Goal: Find specific page/section

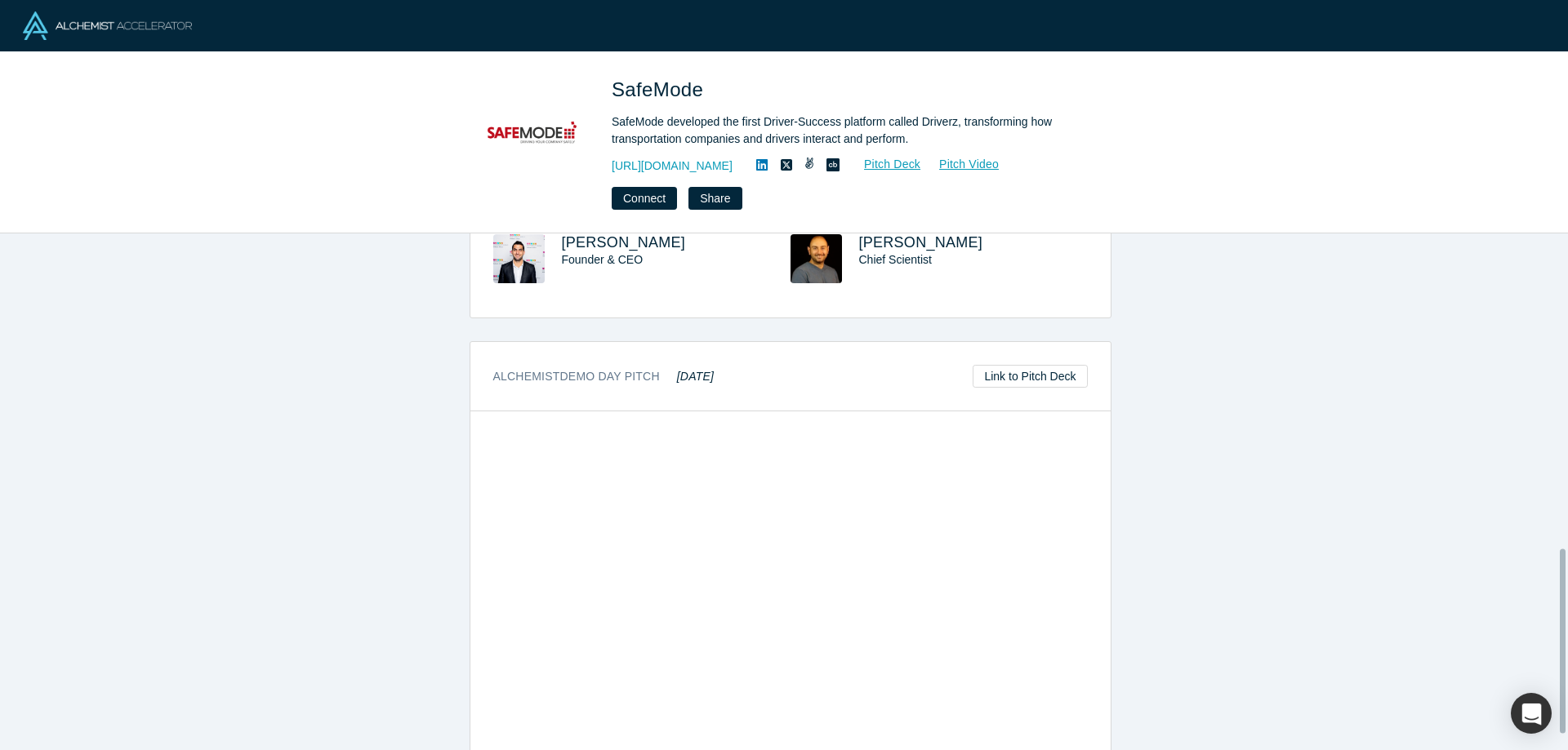
scroll to position [926, 0]
